Goal: Feedback & Contribution: Contribute content

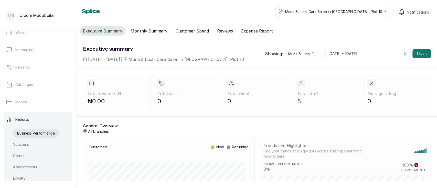
scroll to position [97, 0]
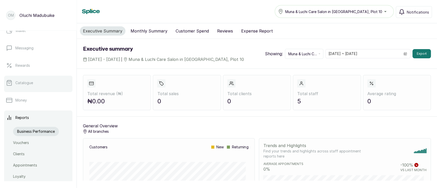
click at [30, 85] on link "Catalogue" at bounding box center [38, 83] width 68 height 14
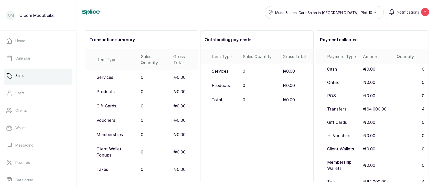
scroll to position [53, 0]
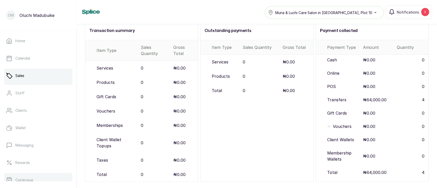
click at [22, 178] on p "Catalogue" at bounding box center [24, 180] width 18 height 5
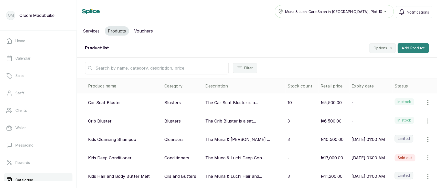
click at [401, 49] on button "Add Product" at bounding box center [412, 48] width 31 height 10
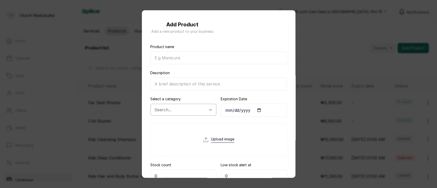
click at [209, 113] on div at bounding box center [210, 109] width 9 height 9
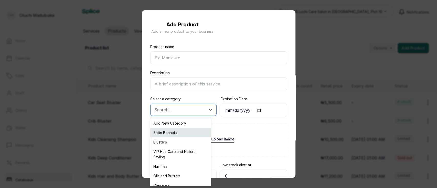
click at [180, 132] on div "Satin Bonnets" at bounding box center [180, 132] width 61 height 9
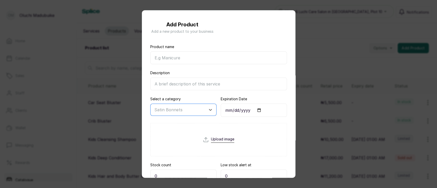
click at [203, 144] on input "file" at bounding box center [218, 149] width 31 height 25
type input "C:\fakepath\DSC_0257.JPG"
click at [205, 58] on input "Product name" at bounding box center [218, 57] width 137 height 13
type input "Adult Satin Bonnet"
click at [165, 83] on input "Description" at bounding box center [218, 84] width 137 height 13
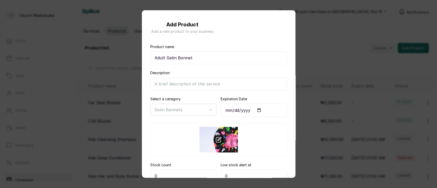
paste input "A satin headwear made from high-quality satin and silk is designed to be worn a…"
type input "A satin headwear made from high-quality satin and silk is designed to be worn a…"
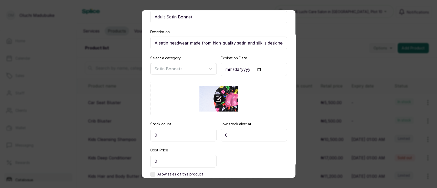
scroll to position [74, 0]
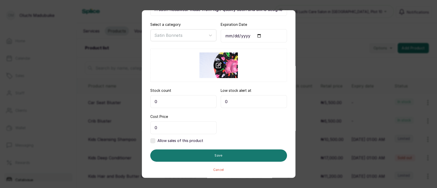
drag, startPoint x: 226, startPoint y: 97, endPoint x: 216, endPoint y: 104, distance: 12.0
click at [221, 104] on input "0" at bounding box center [254, 101] width 66 height 13
type input "3"
drag, startPoint x: 190, startPoint y: 99, endPoint x: 149, endPoint y: 100, distance: 41.0
click at [149, 100] on div "Product name Adult Satin Bonnet Description A satin headwear made from high-qua…" at bounding box center [218, 68] width 153 height 208
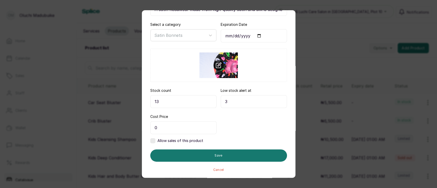
type input "13"
click at [151, 140] on label at bounding box center [152, 140] width 5 height 5
drag, startPoint x: 160, startPoint y: 127, endPoint x: 148, endPoint y: 131, distance: 12.6
click at [148, 131] on div "Product name Adult Satin Bonnet Description A satin headwear made from high-qua…" at bounding box center [218, 68] width 153 height 208
type input "2"
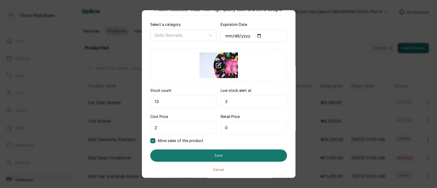
drag, startPoint x: 221, startPoint y: 131, endPoint x: 218, endPoint y: 129, distance: 3.9
click at [221, 129] on input "0" at bounding box center [254, 127] width 66 height 13
type input "5,000"
click at [166, 125] on input "2" at bounding box center [183, 127] width 66 height 13
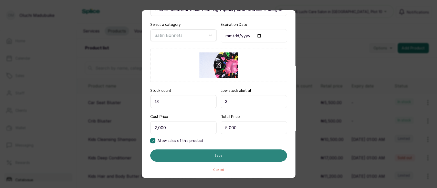
type input "2,000"
click at [192, 159] on button "Save" at bounding box center [218, 155] width 137 height 12
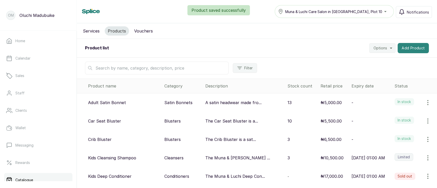
click at [415, 48] on button "Add Product" at bounding box center [412, 48] width 31 height 10
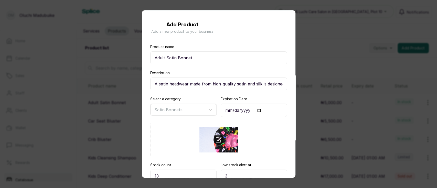
drag, startPoint x: 191, startPoint y: 60, endPoint x: 141, endPoint y: 64, distance: 49.6
click at [141, 64] on div "Add Product Add a new product to your business Product name Adult Satin Bonnet …" at bounding box center [218, 94] width 437 height 188
type input "M"
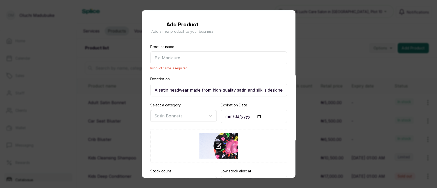
click at [309, 60] on div "Add Product Add a new product to your business Product name Product name is req…" at bounding box center [218, 94] width 437 height 188
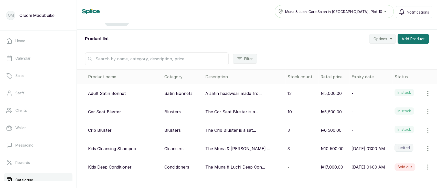
scroll to position [8, 0]
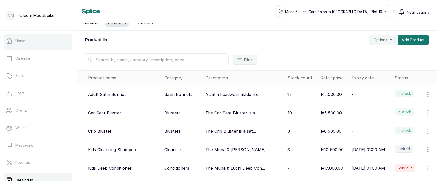
click at [24, 43] on p "Home" at bounding box center [20, 40] width 10 height 5
